Goal: Task Accomplishment & Management: Manage account settings

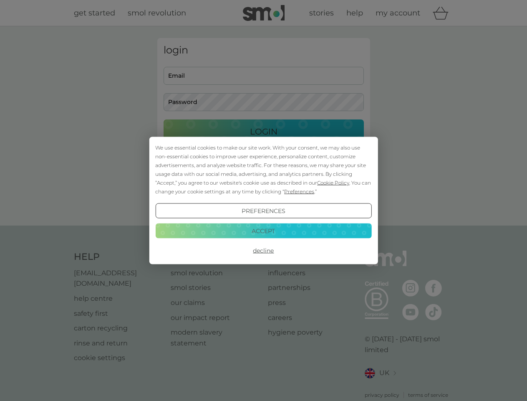
click at [333, 182] on span "Cookie Policy" at bounding box center [333, 182] width 32 height 6
click at [298, 191] on div "login Email Password Login ● ● ● ● ● ● ● ● ● ● ● ● ● ● ● ● ● ● ● ● ● ● ● ● ● ● …" at bounding box center [263, 126] width 213 height 176
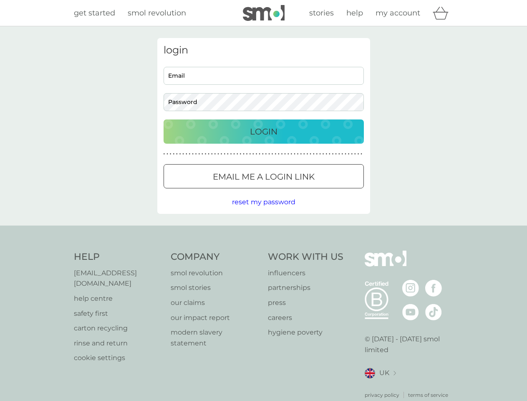
click at [263, 211] on div "login Email Password Login ● ● ● ● ● ● ● ● ● ● ● ● ● ● ● ● ● ● ● ● ● ● ● ● ● ● …" at bounding box center [263, 126] width 213 height 176
click at [263, 250] on div "Help [EMAIL_ADDRESS][DOMAIN_NAME] help centre safety first carton recycling rin…" at bounding box center [264, 324] width 380 height 148
click at [263, 230] on div "Help [EMAIL_ADDRESS][DOMAIN_NAME] help centre safety first carton recycling rin…" at bounding box center [263, 324] width 527 height 198
